Goal: Task Accomplishment & Management: Manage account settings

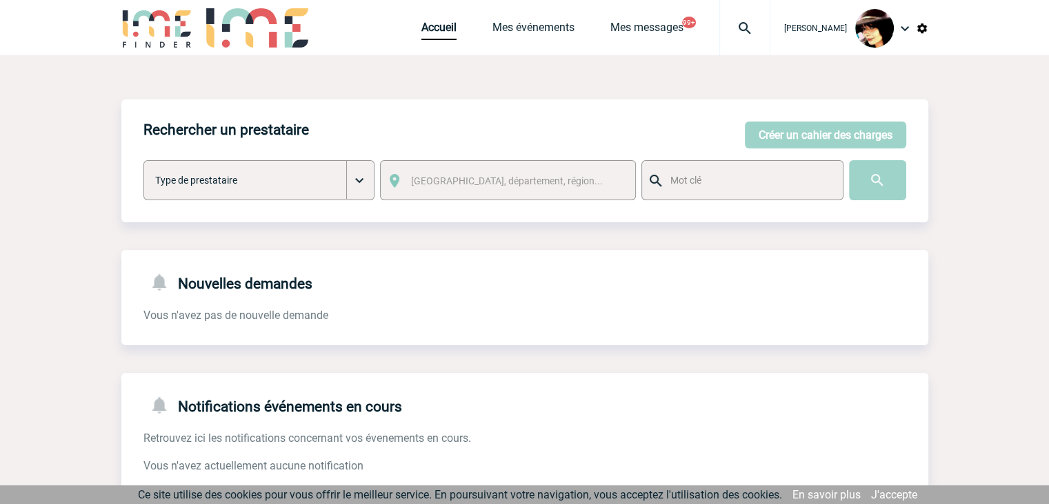
click at [735, 27] on img at bounding box center [745, 28] width 50 height 17
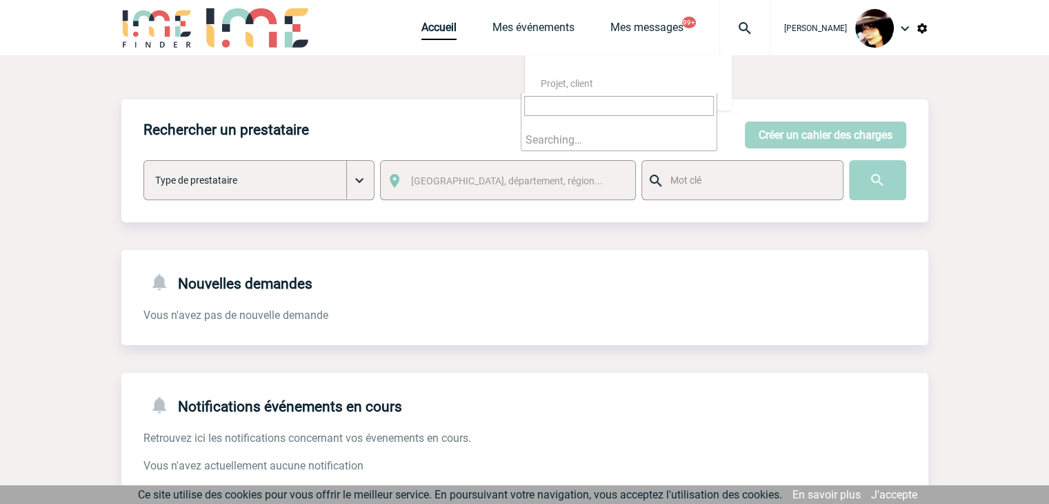
click at [634, 100] on input "search" at bounding box center [619, 106] width 190 height 20
click at [632, 106] on input "search" at bounding box center [619, 106] width 190 height 20
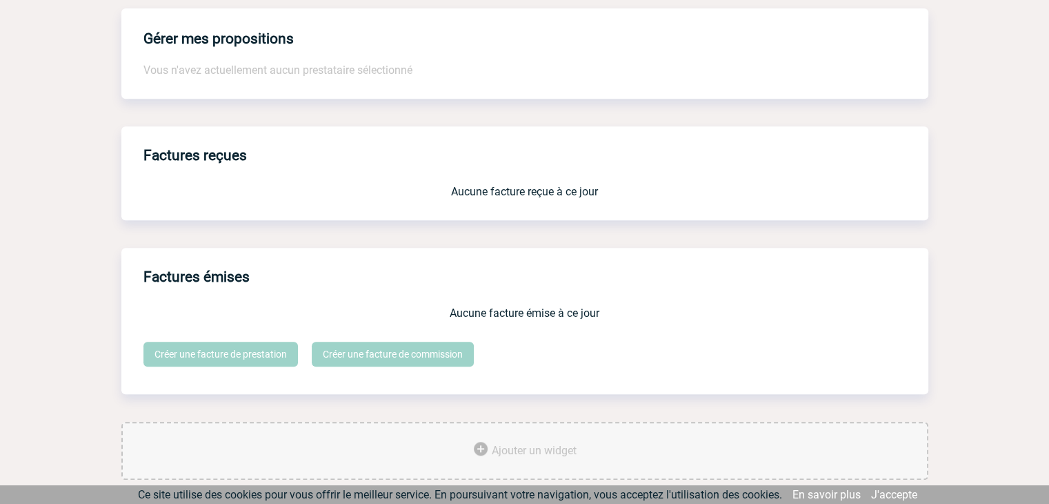
scroll to position [1140, 0]
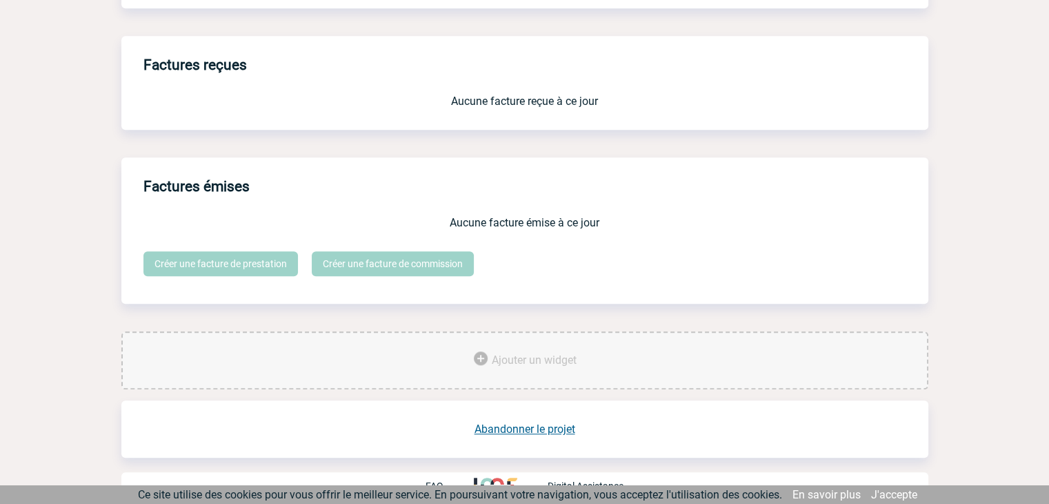
click at [544, 422] on link "Abandonner le projet" at bounding box center [525, 428] width 101 height 13
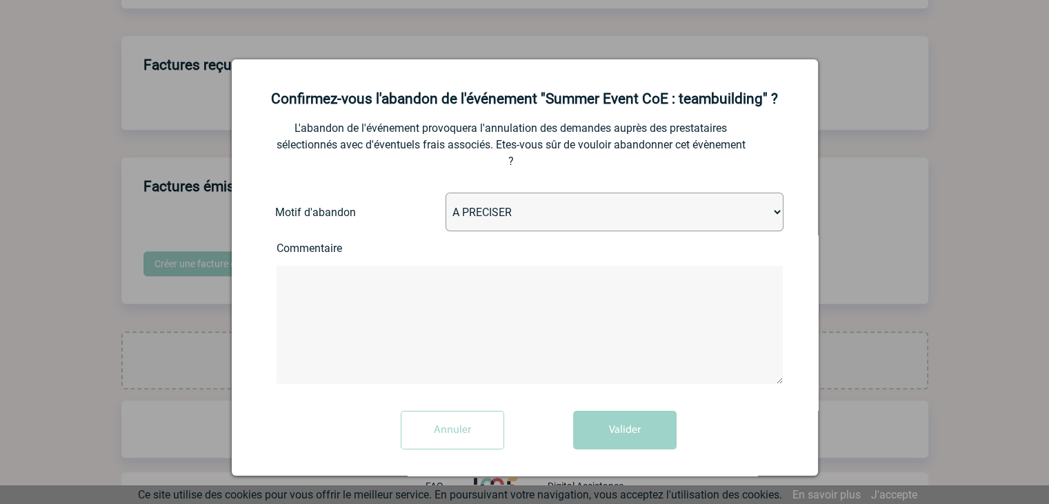
click at [542, 222] on select "A PRECISER Projet annulé Projet reporté Evénement organisé en interne A fait ap…" at bounding box center [615, 211] width 338 height 39
select select "ABANDON_PROJET_02"
click at [446, 194] on select "A PRECISER Projet annulé Projet reporté Evénement organisé en interne A fait ap…" at bounding box center [615, 211] width 338 height 39
drag, startPoint x: 604, startPoint y: 421, endPoint x: 612, endPoint y: 411, distance: 12.3
click at [605, 421] on button "Valider" at bounding box center [624, 429] width 103 height 39
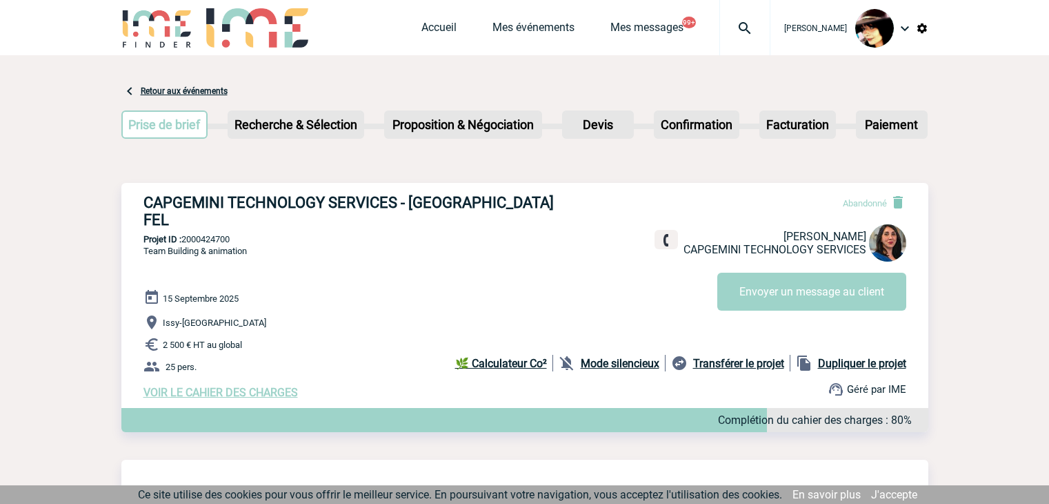
scroll to position [659, 0]
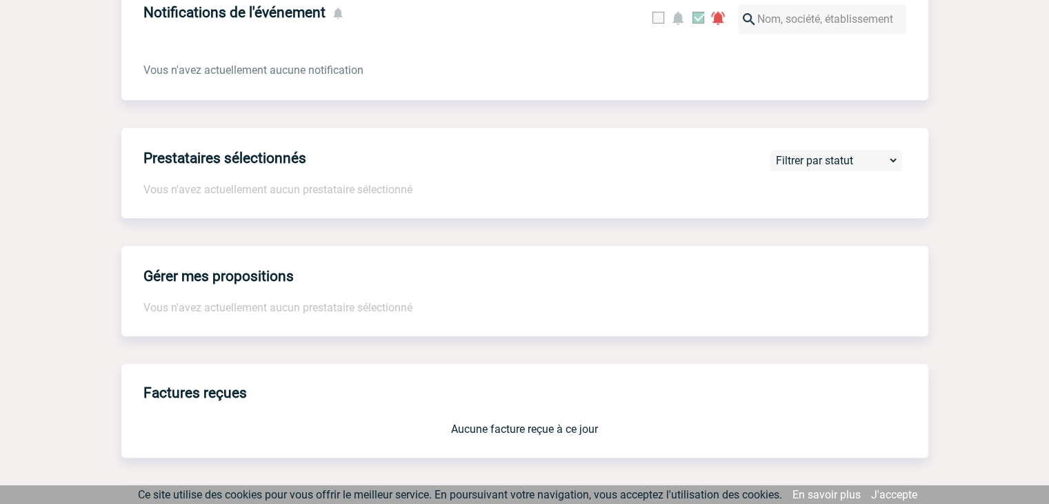
click at [544, 246] on div "Gérer mes propositions Vous n'avez actuellement aucun prestataire sélectionné" at bounding box center [524, 291] width 807 height 90
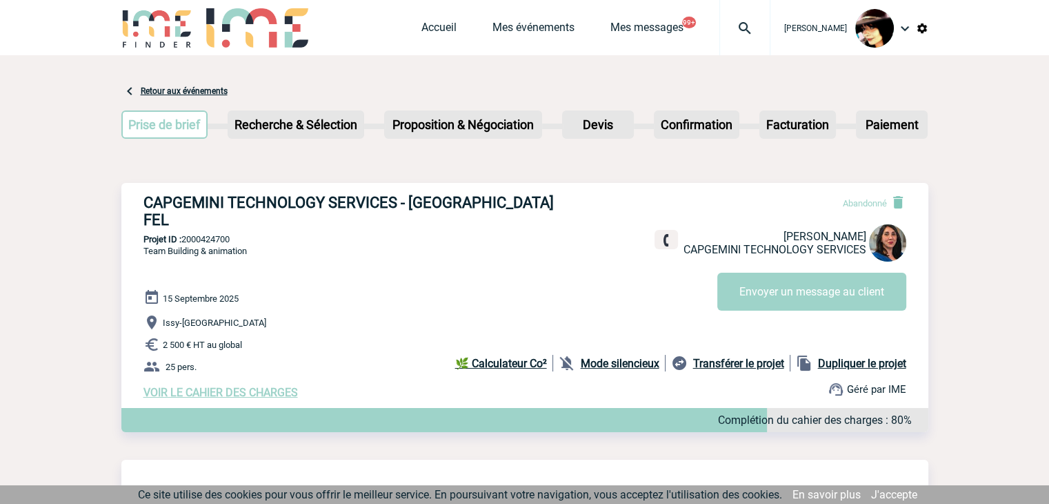
scroll to position [0, 0]
click at [734, 23] on img at bounding box center [745, 28] width 50 height 17
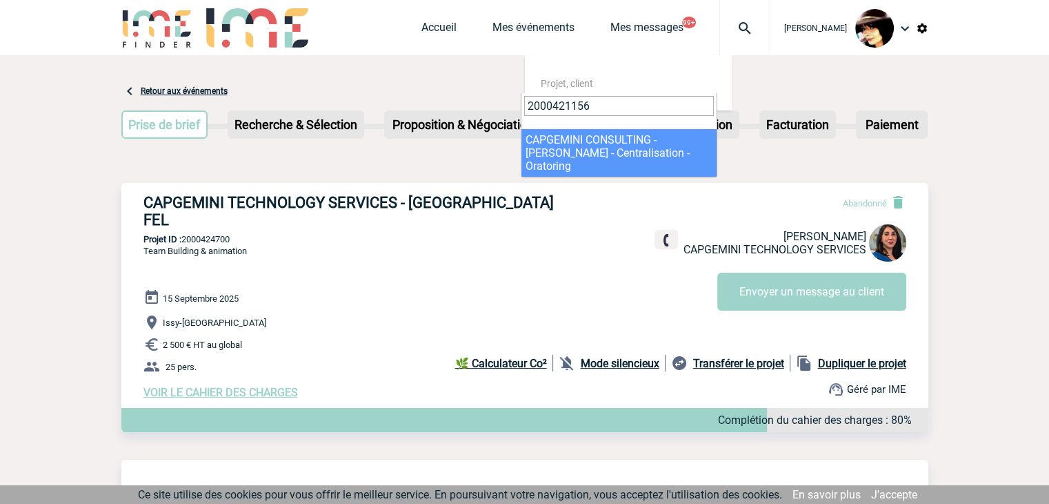
type input "2000421156"
select select "20657"
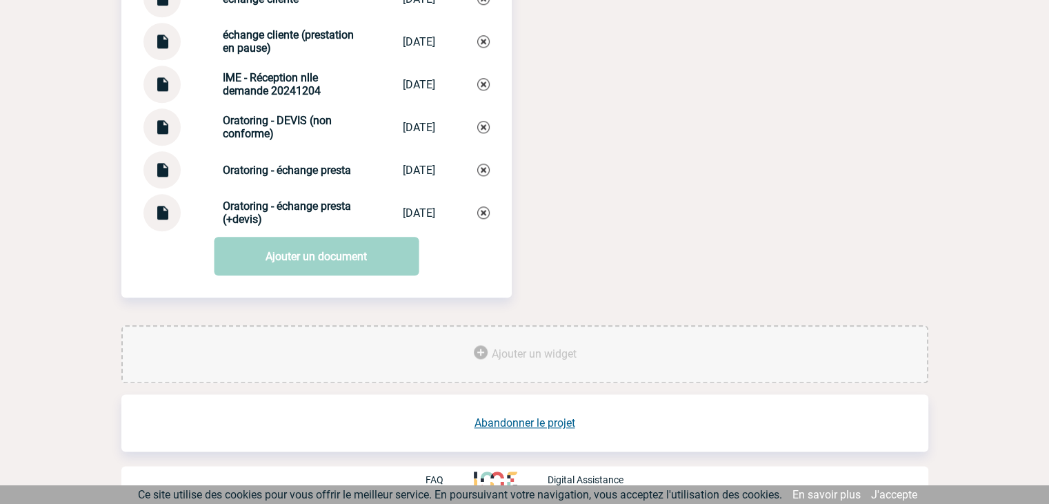
scroll to position [1647, 0]
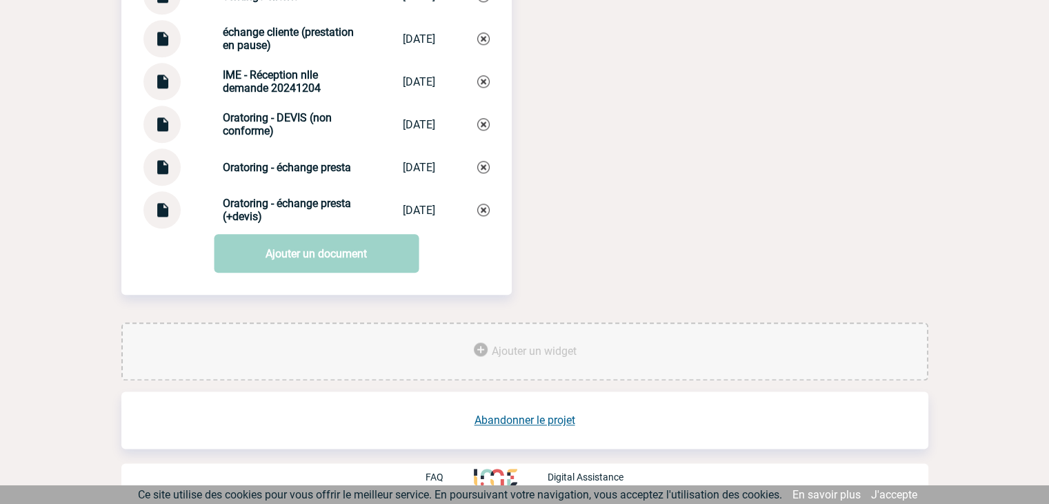
click at [540, 420] on link "Abandonner le projet" at bounding box center [525, 419] width 101 height 13
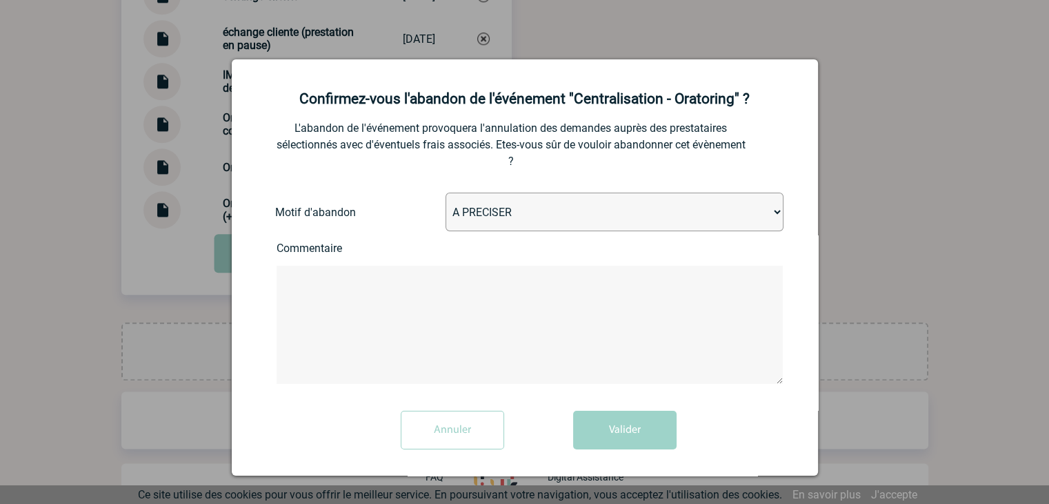
click at [522, 216] on select "A PRECISER Projet annulé Projet reporté Evénement organisé en interne A fait ap…" at bounding box center [615, 211] width 338 height 39
select select "ABANDON_PROJET_02"
click at [446, 194] on select "A PRECISER Projet annulé Projet reporté Evénement organisé en interne A fait ap…" at bounding box center [615, 211] width 338 height 39
click at [604, 416] on button "Valider" at bounding box center [624, 429] width 103 height 39
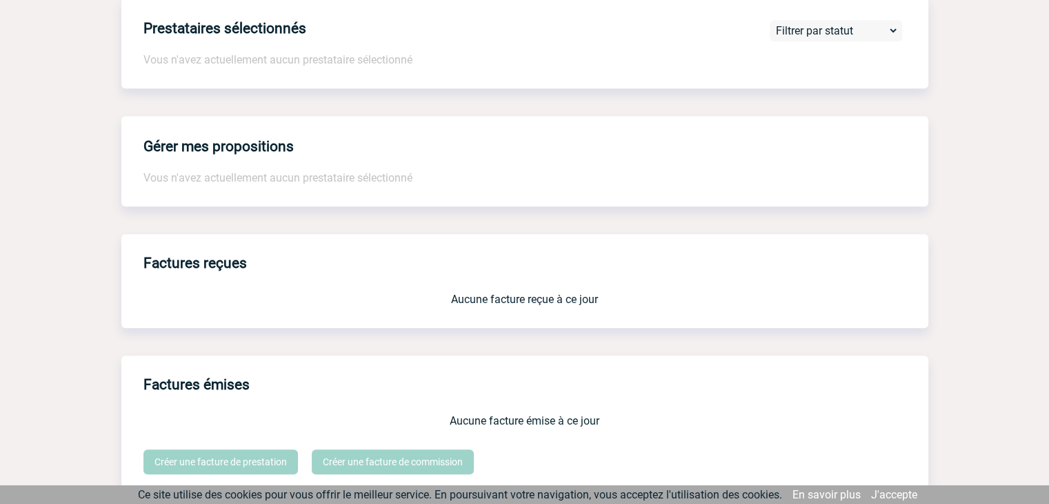
scroll to position [785, 0]
click at [956, 175] on body "Rachel SABOUREAU Accueil Mes événements 99+" at bounding box center [524, 166] width 1049 height 1902
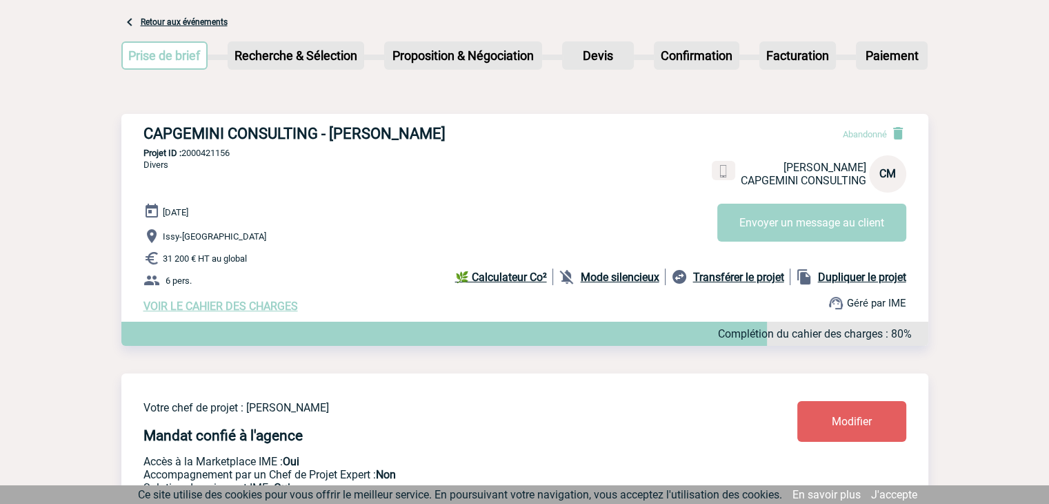
scroll to position [0, 0]
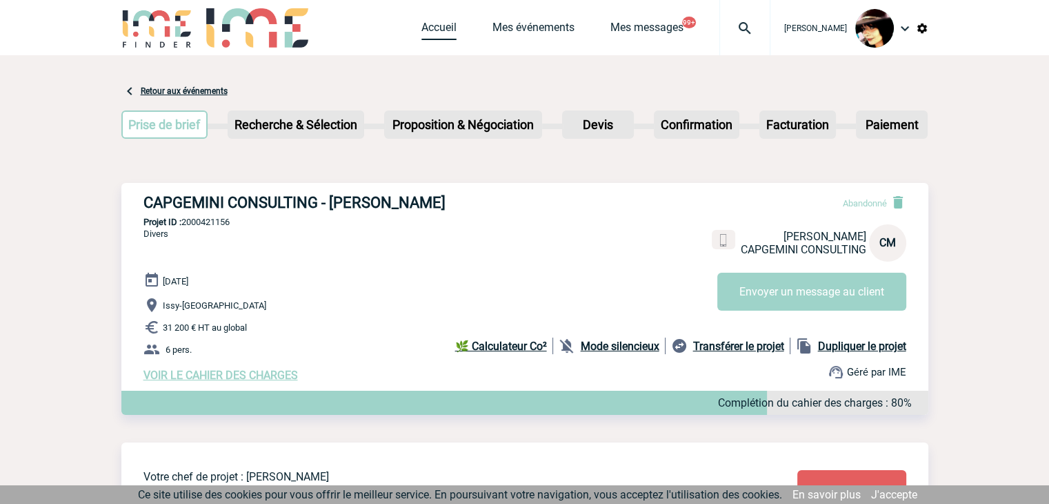
click at [435, 23] on link "Accueil" at bounding box center [438, 30] width 35 height 19
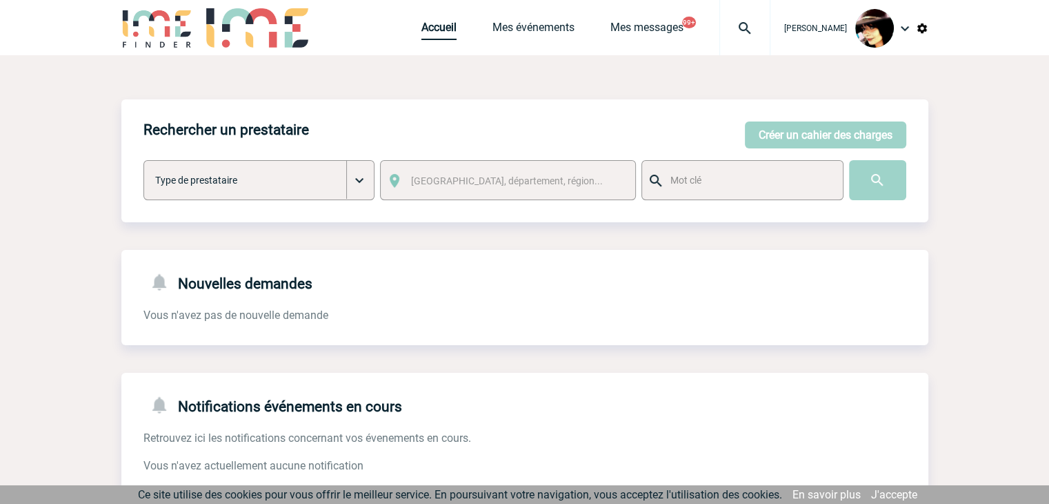
click at [426, 31] on link "Accueil" at bounding box center [438, 30] width 35 height 19
drag, startPoint x: 413, startPoint y: 28, endPoint x: 419, endPoint y: 20, distance: 10.3
click at [421, 28] on link "Accueil" at bounding box center [438, 30] width 35 height 19
